Goal: Task Accomplishment & Management: Use online tool/utility

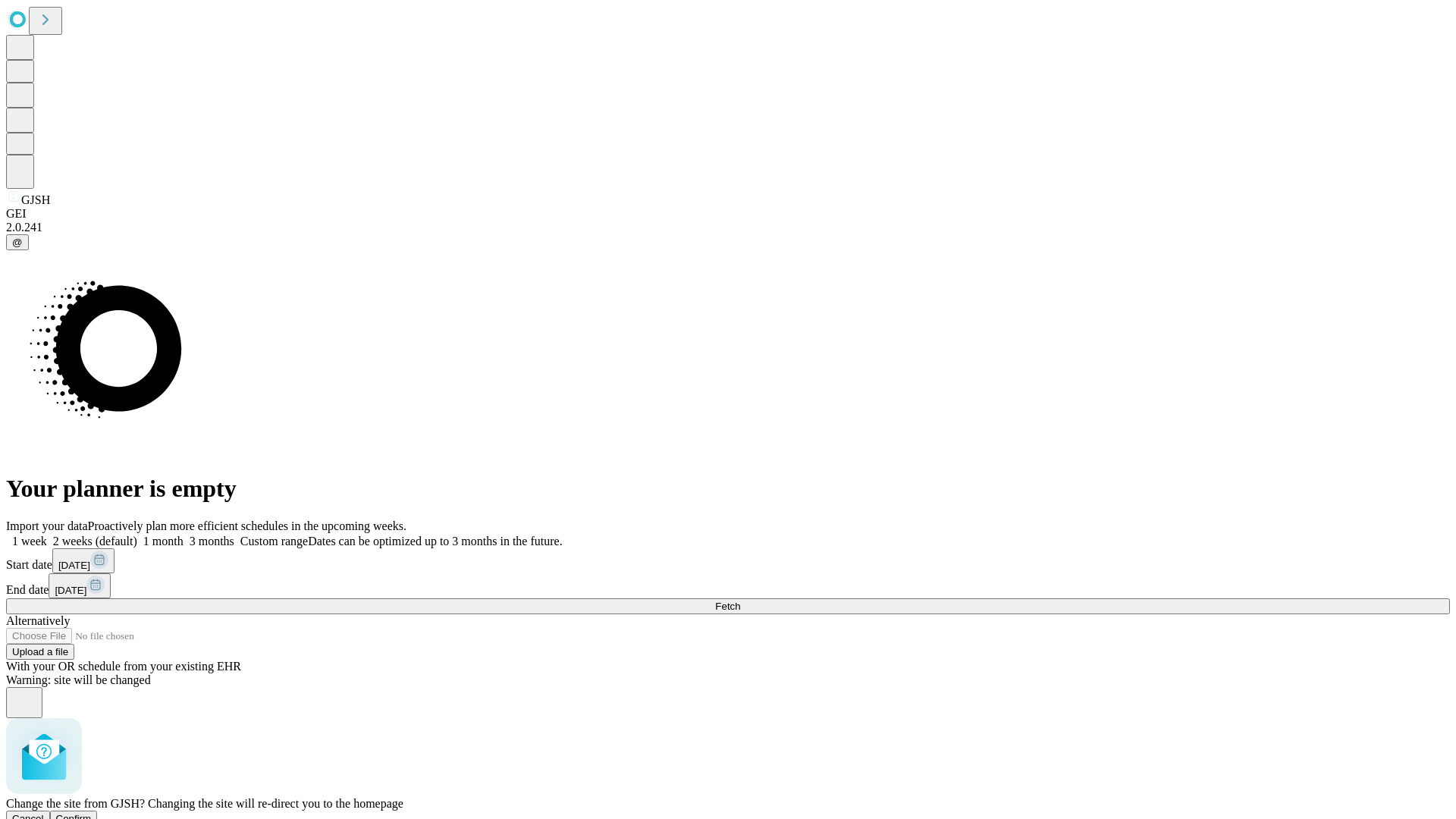
click at [91, 813] on span "Confirm" at bounding box center [74, 818] width 36 height 11
click at [138, 535] on label "2 weeks (default)" at bounding box center [92, 541] width 90 height 13
click at [740, 600] on span "Fetch" at bounding box center [727, 606] width 25 height 11
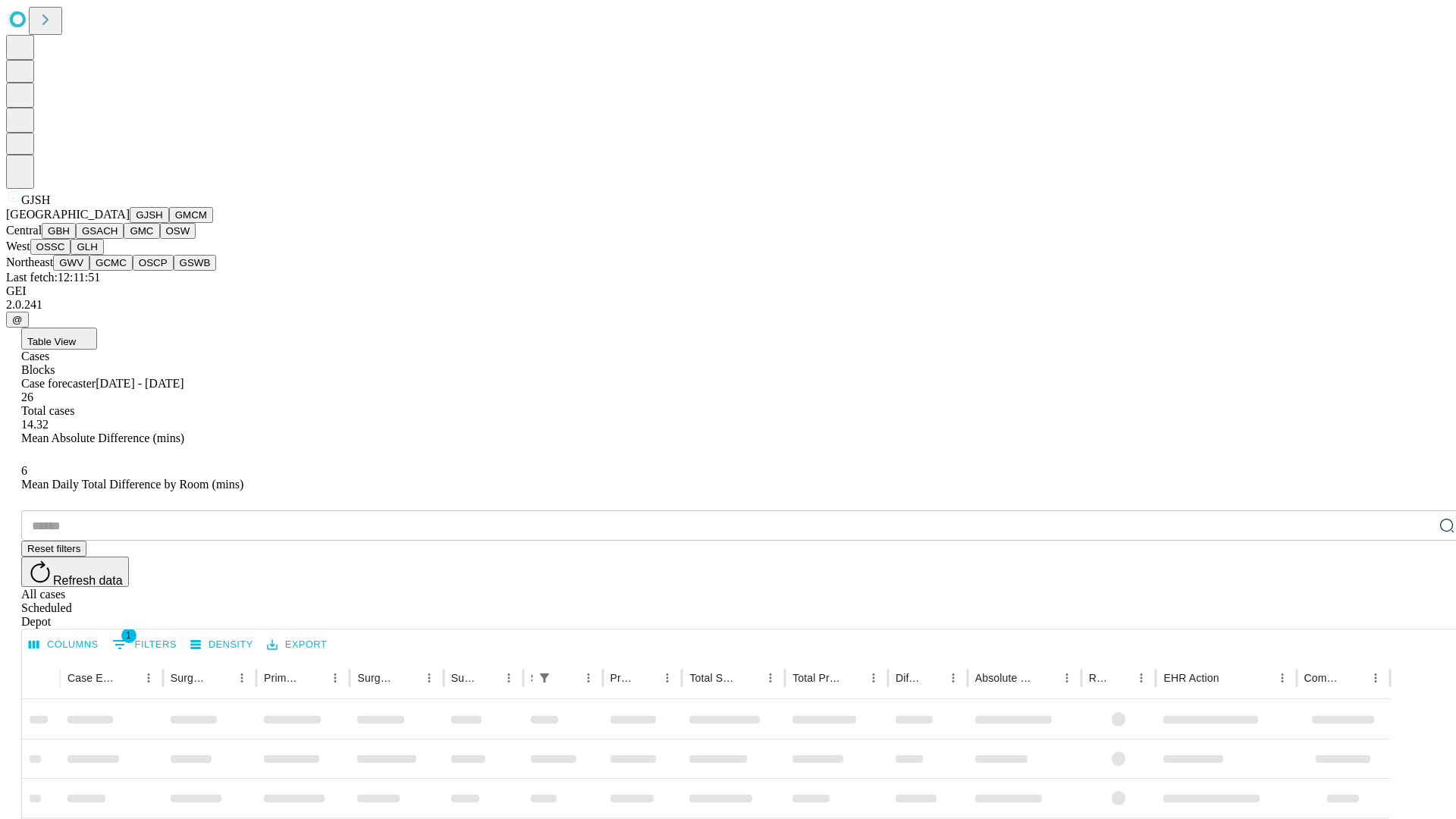
click at [169, 223] on button "GMCM" at bounding box center [191, 214] width 44 height 16
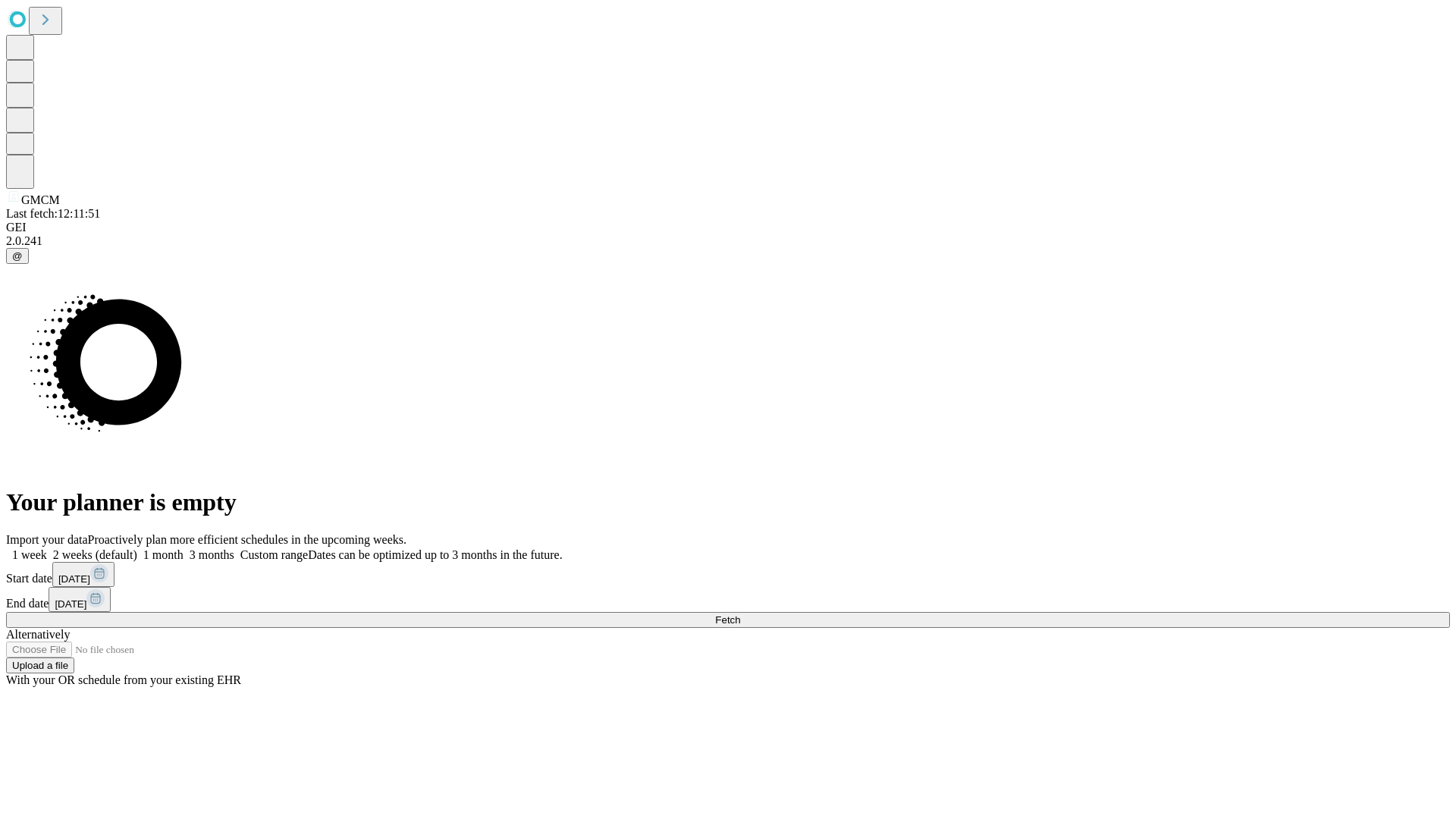
click at [138, 548] on label "2 weeks (default)" at bounding box center [92, 555] width 90 height 13
click at [740, 614] on span "Fetch" at bounding box center [727, 620] width 25 height 11
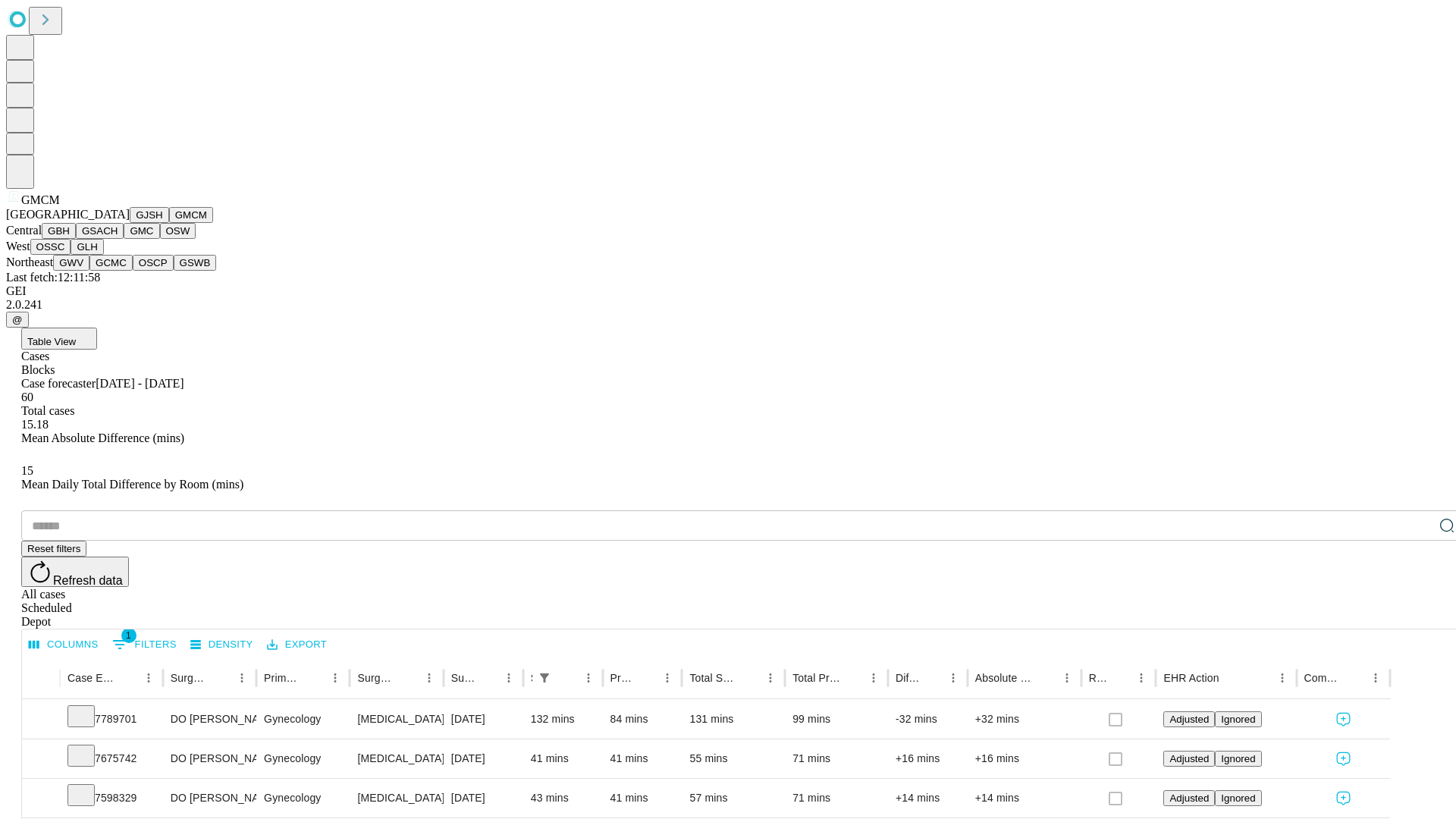
click at [76, 239] on button "GBH" at bounding box center [58, 230] width 34 height 16
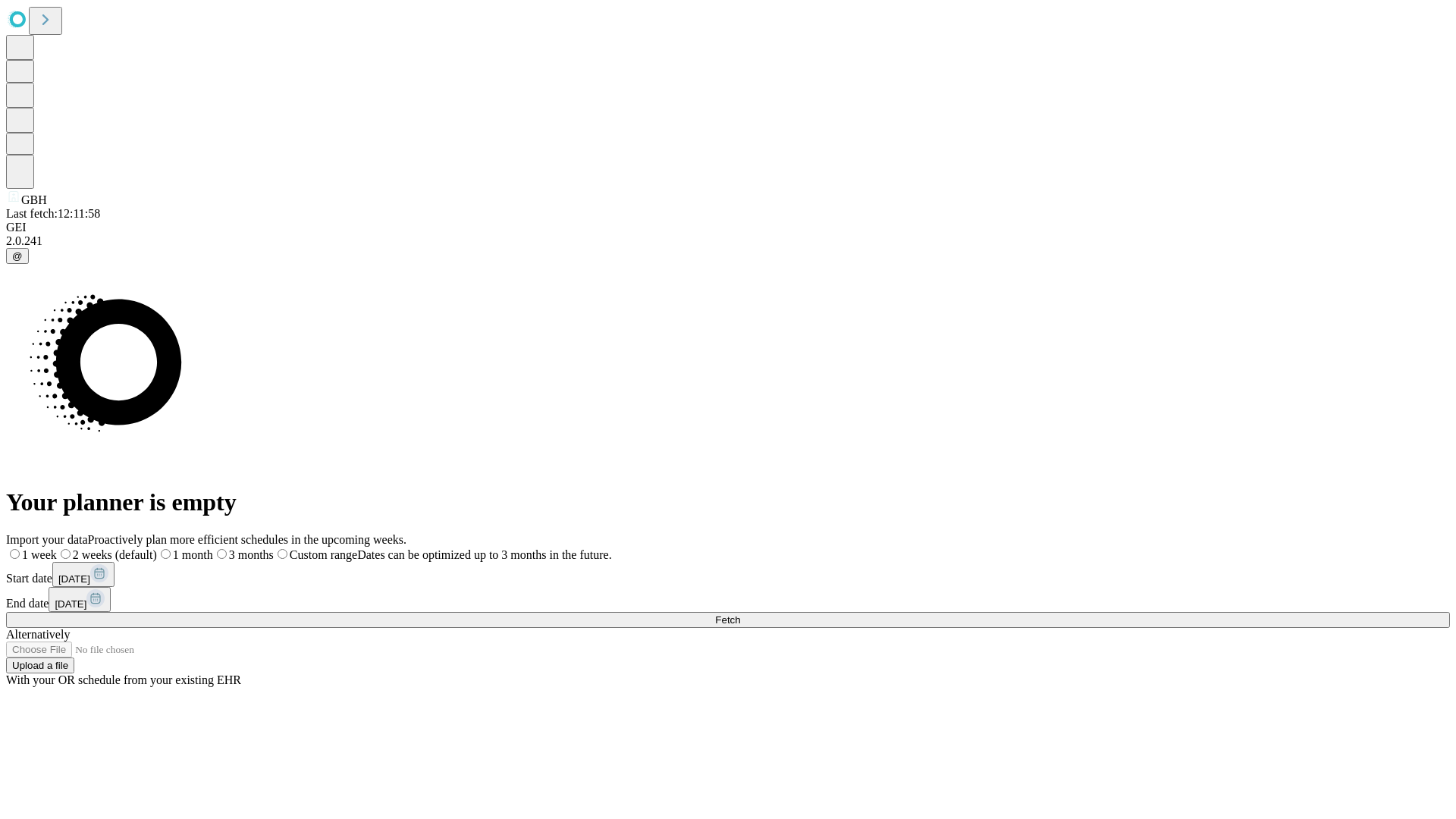
click at [157, 548] on label "2 weeks (default)" at bounding box center [107, 555] width 100 height 13
click at [740, 614] on span "Fetch" at bounding box center [727, 620] width 25 height 11
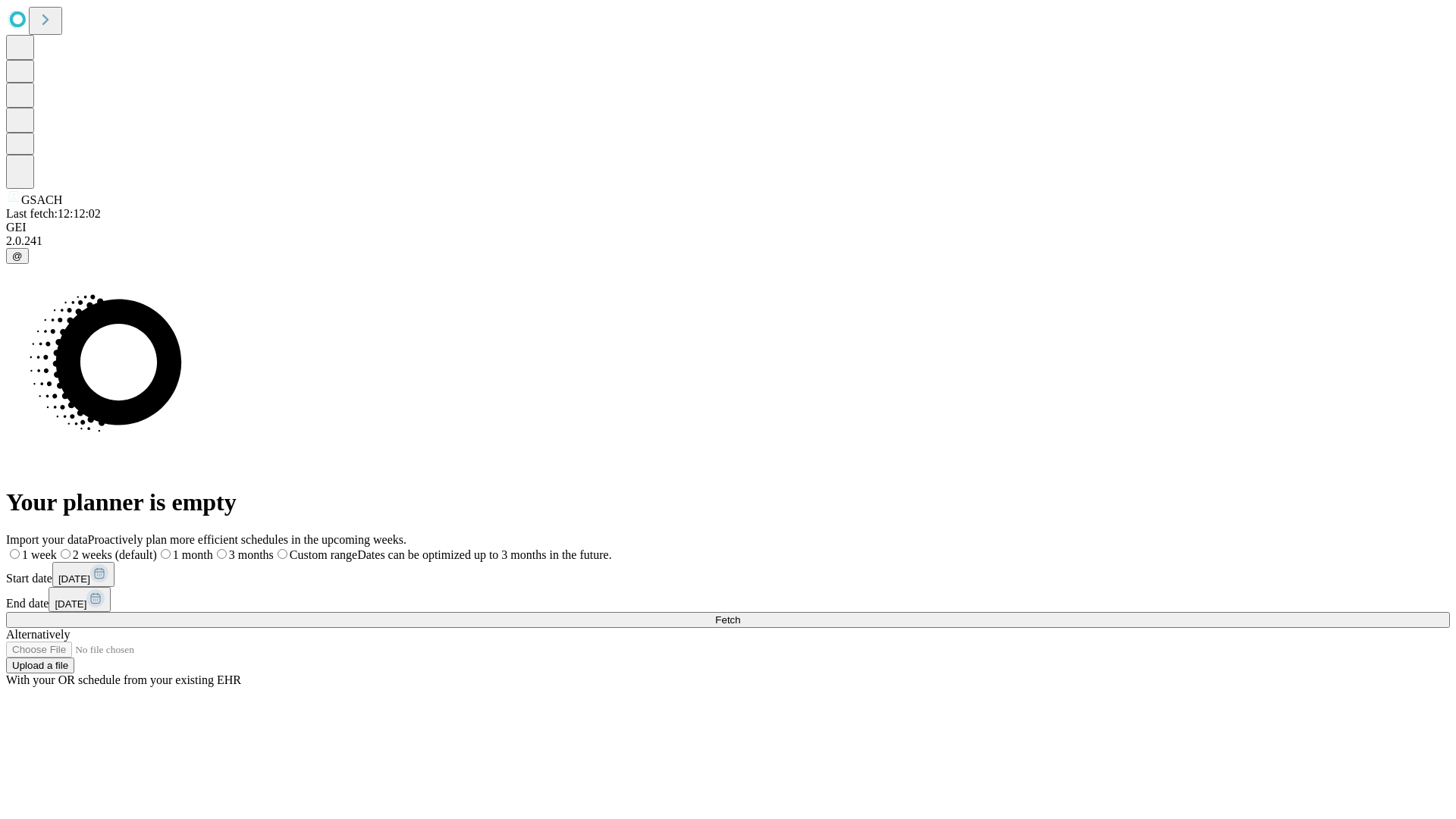
click at [740, 614] on span "Fetch" at bounding box center [727, 620] width 25 height 11
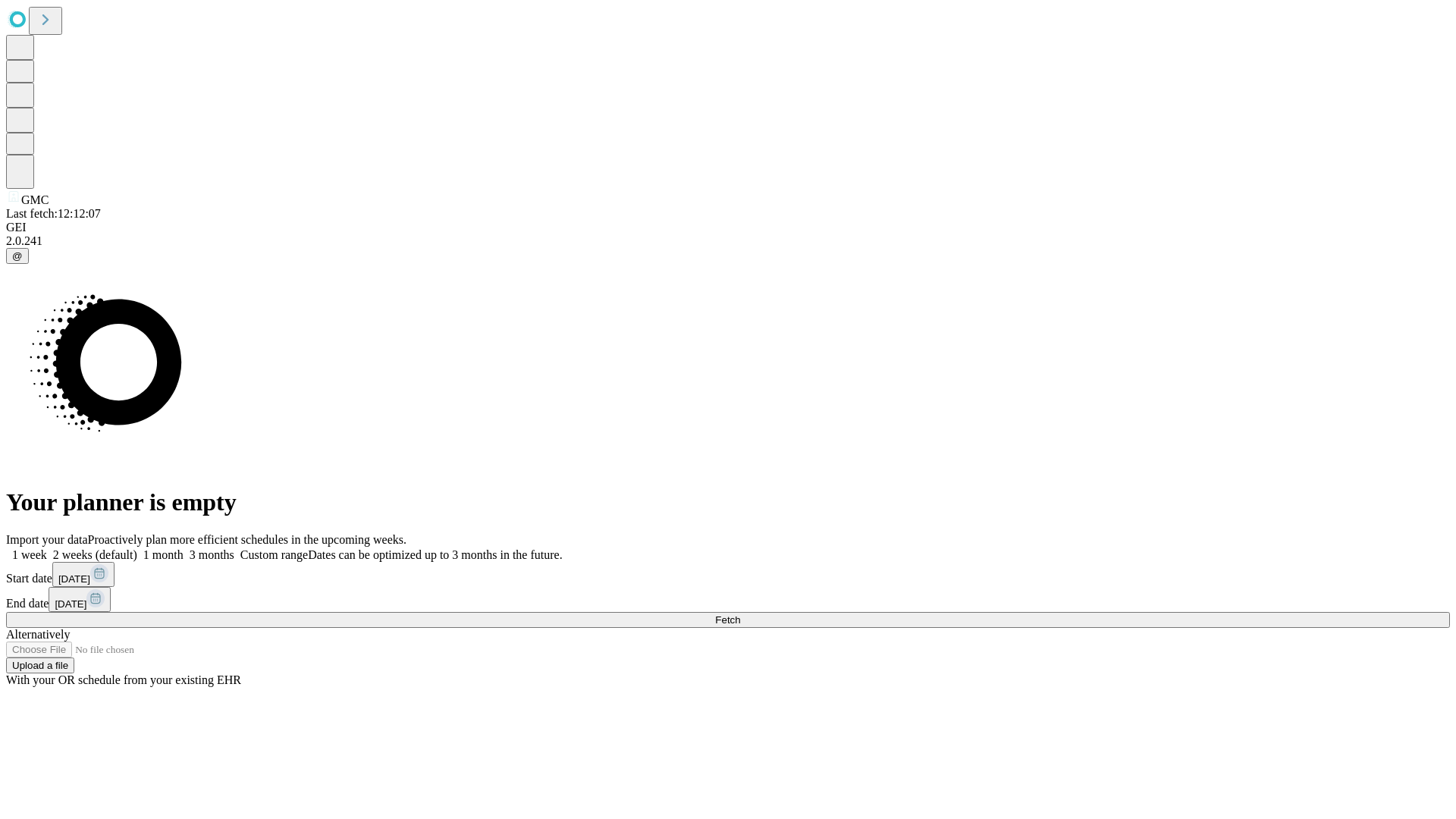
click at [138, 548] on label "2 weeks (default)" at bounding box center [92, 555] width 90 height 13
click at [740, 614] on span "Fetch" at bounding box center [727, 620] width 25 height 11
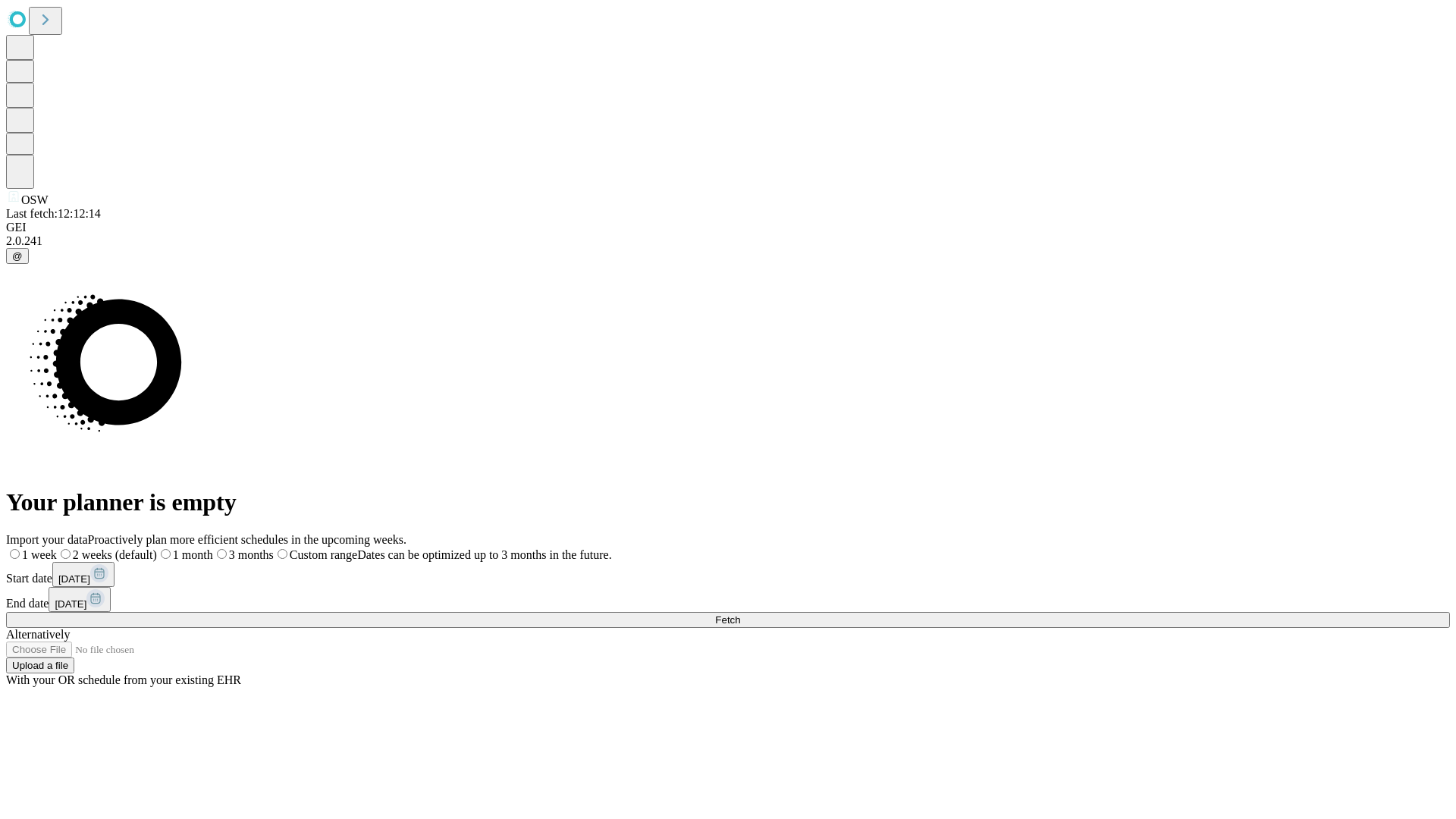
click at [740, 614] on span "Fetch" at bounding box center [727, 620] width 25 height 11
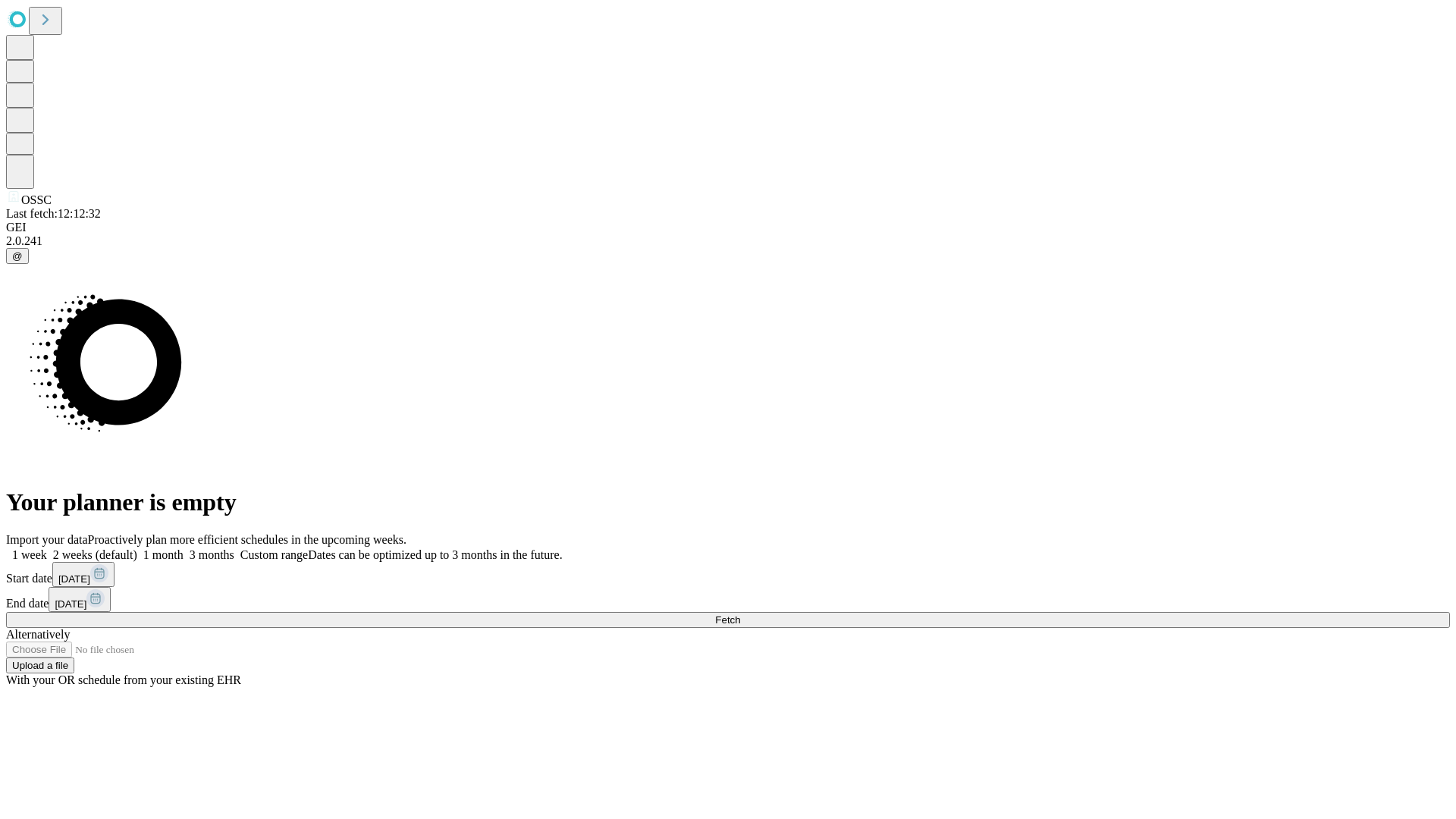
click at [138, 548] on label "2 weeks (default)" at bounding box center [92, 555] width 90 height 13
click at [740, 614] on span "Fetch" at bounding box center [727, 620] width 25 height 11
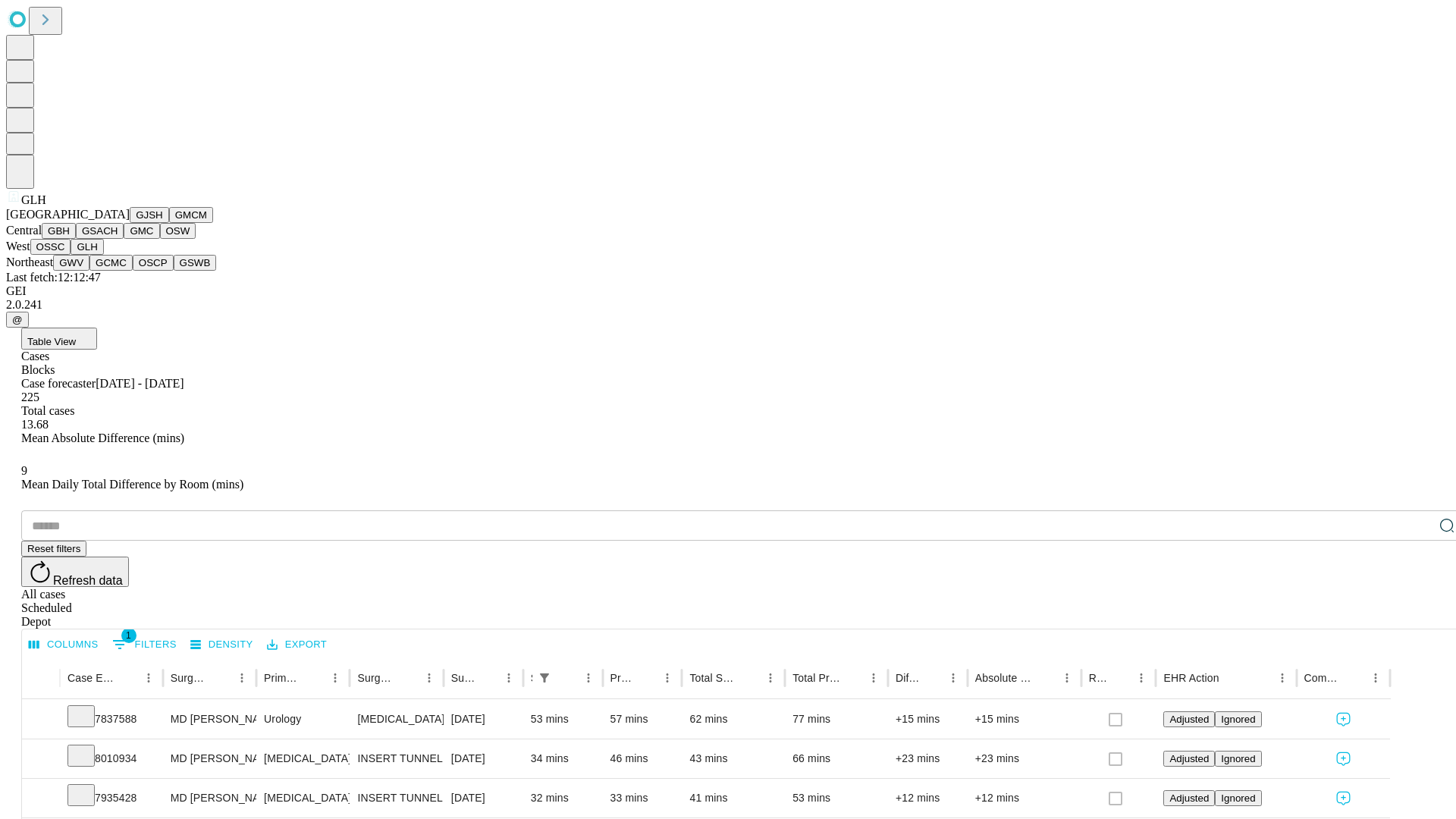
click at [90, 271] on button "GWV" at bounding box center [70, 262] width 36 height 16
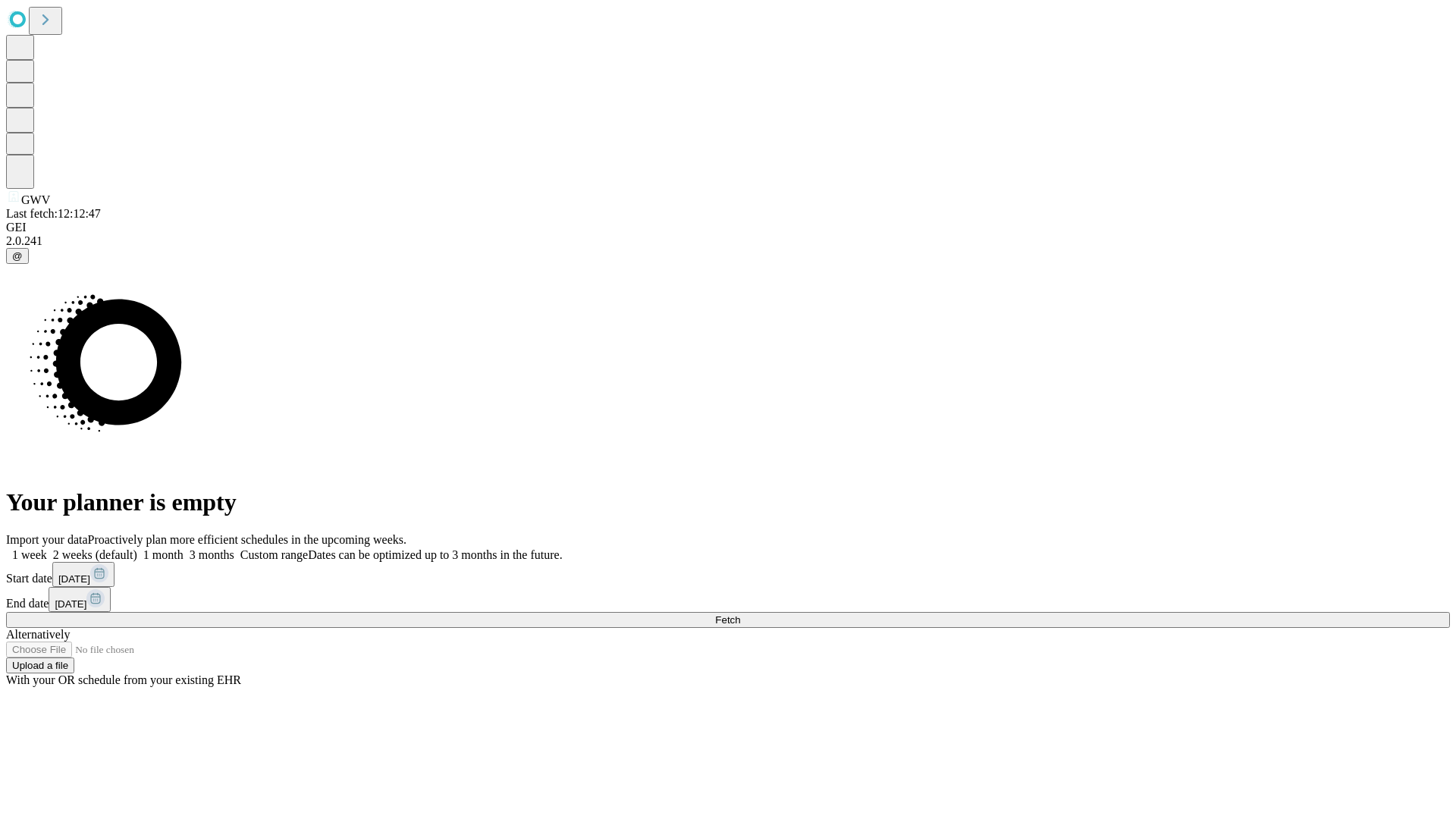
click at [138, 548] on label "2 weeks (default)" at bounding box center [92, 555] width 90 height 13
click at [740, 614] on span "Fetch" at bounding box center [727, 620] width 25 height 11
click at [138, 548] on label "2 weeks (default)" at bounding box center [92, 555] width 90 height 13
click at [740, 614] on span "Fetch" at bounding box center [727, 620] width 25 height 11
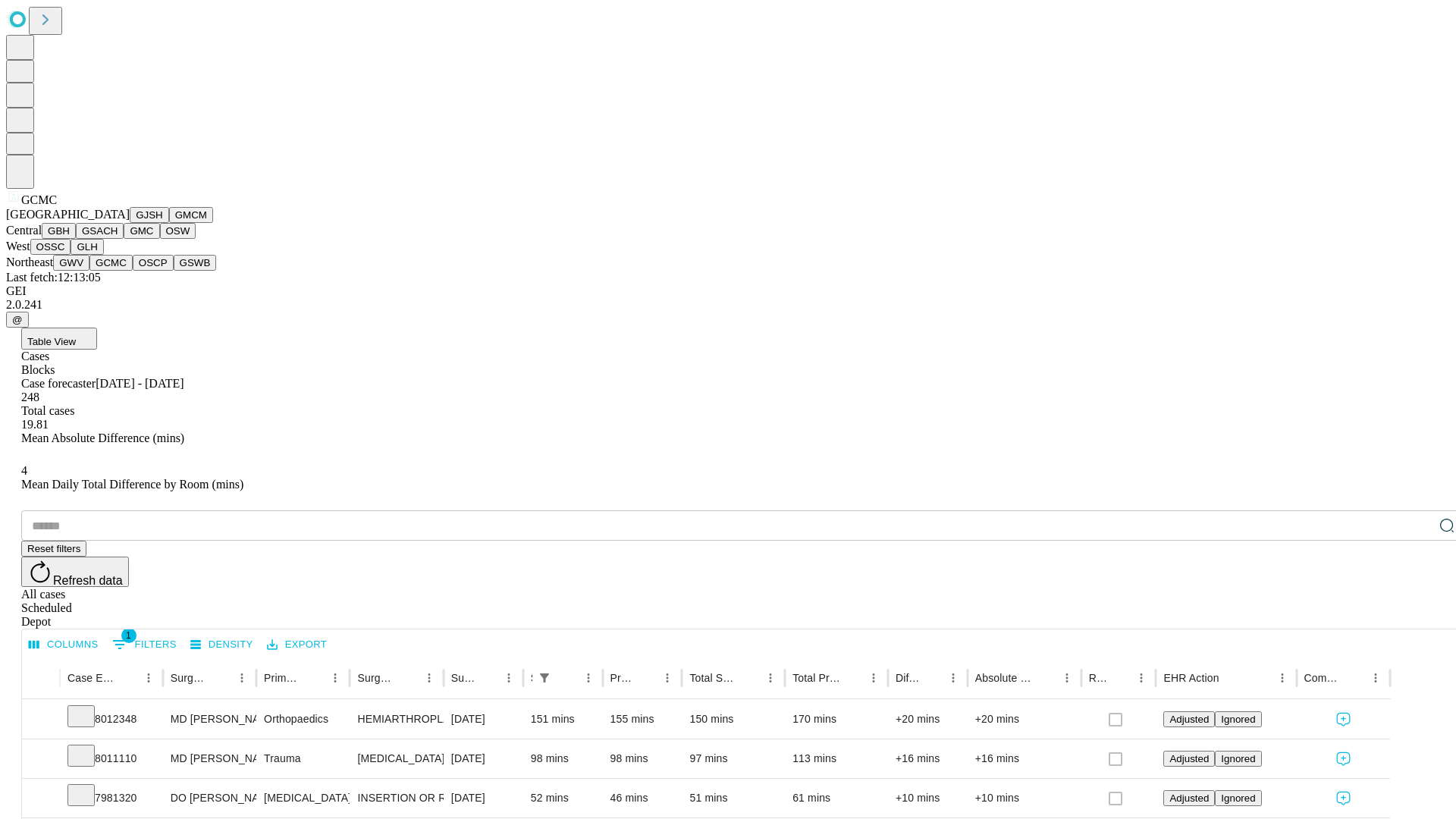
click at [133, 271] on button "OSCP" at bounding box center [153, 262] width 41 height 16
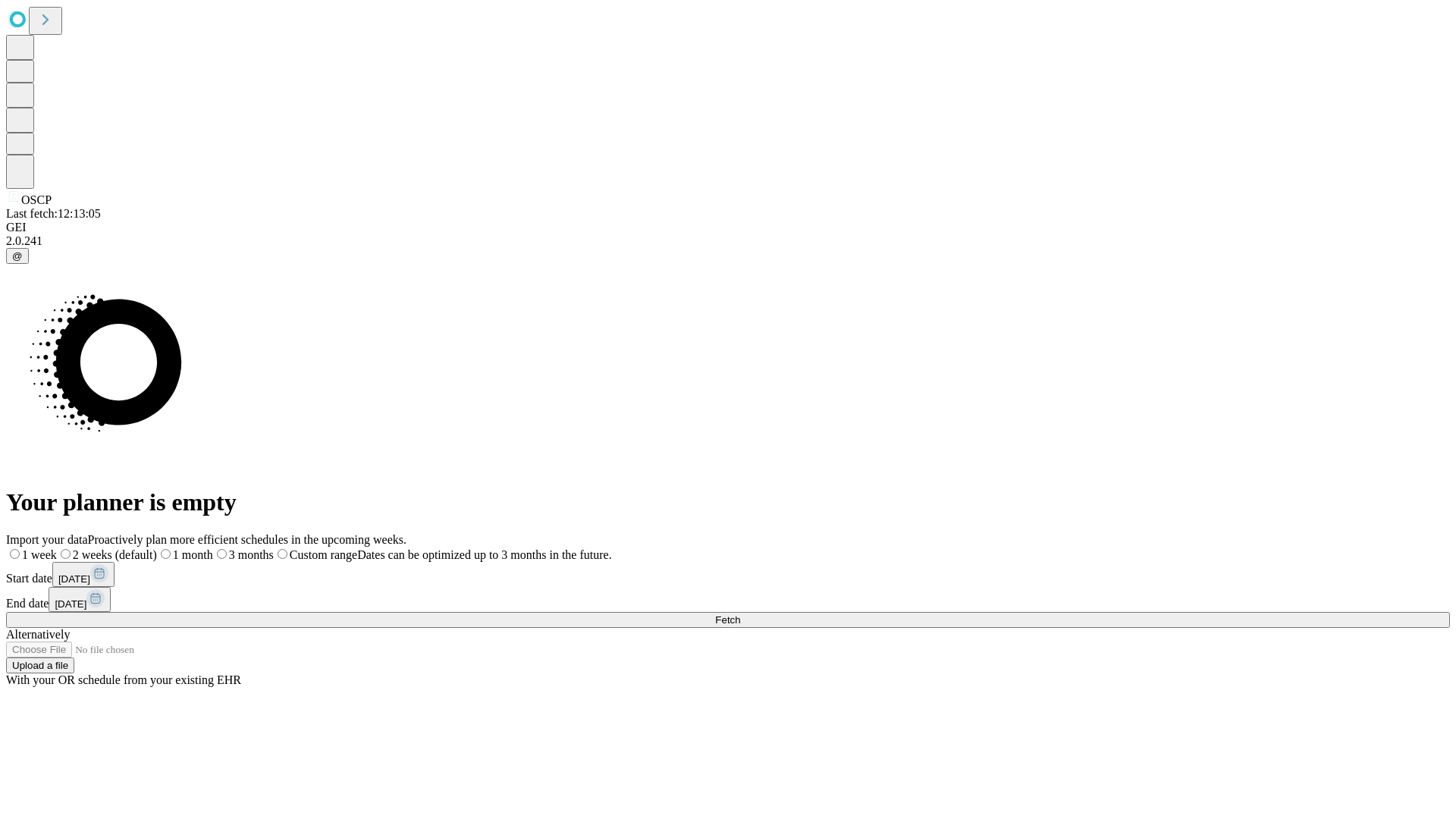
click at [157, 548] on label "2 weeks (default)" at bounding box center [107, 555] width 100 height 13
click at [740, 614] on span "Fetch" at bounding box center [727, 620] width 25 height 11
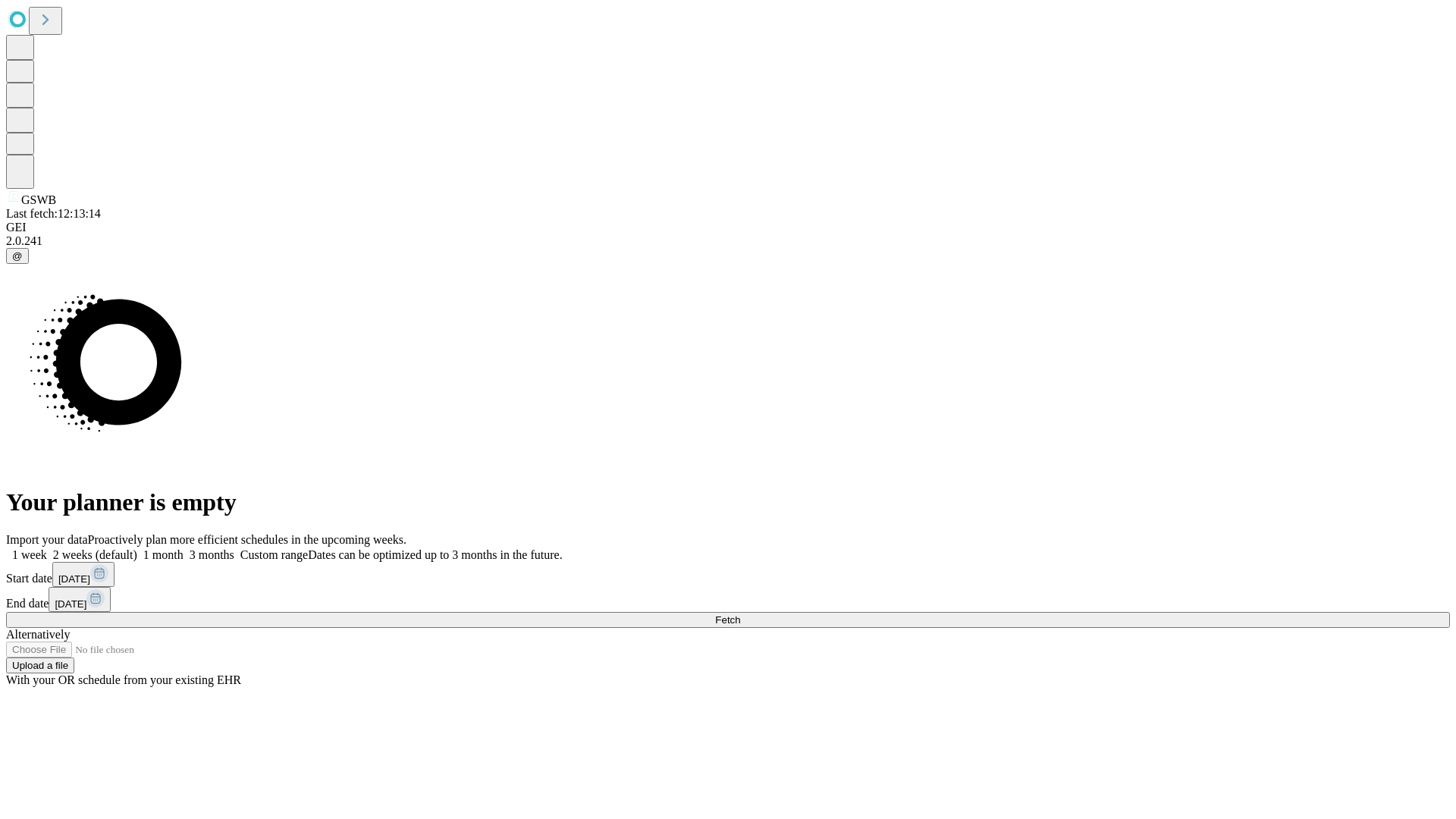
click at [138, 548] on label "2 weeks (default)" at bounding box center [92, 555] width 90 height 13
click at [740, 614] on span "Fetch" at bounding box center [727, 620] width 25 height 11
